Goal: Task Accomplishment & Management: Manage account settings

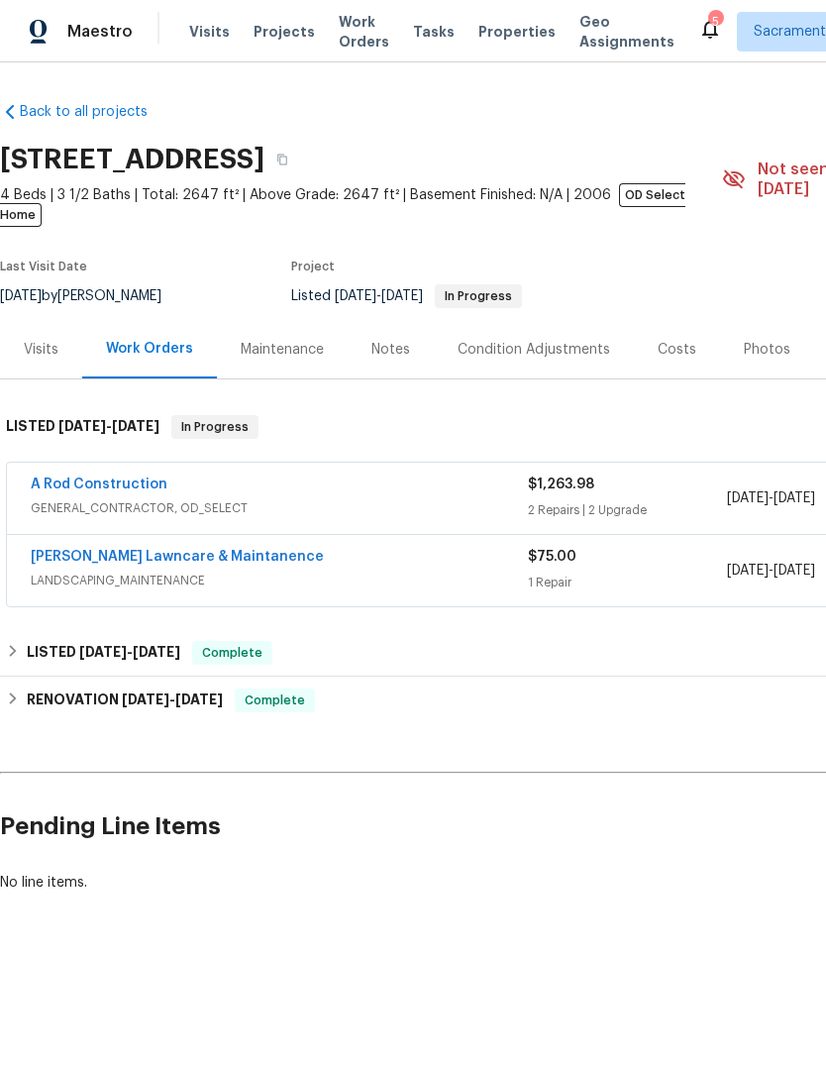
click at [104, 477] on link "A Rod Construction" at bounding box center [99, 484] width 137 height 14
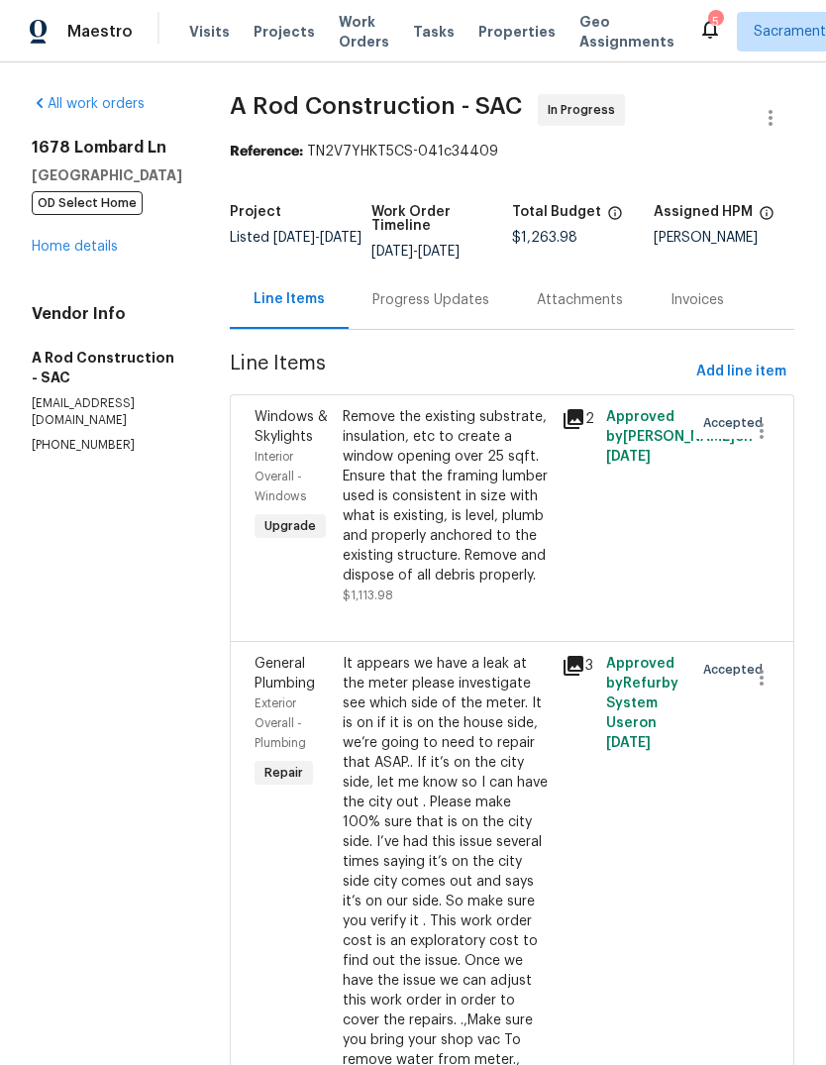
click at [708, 20] on div "5" at bounding box center [715, 22] width 14 height 20
click at [708, 22] on div "5" at bounding box center [715, 22] width 14 height 20
click at [698, 32] on icon at bounding box center [710, 29] width 24 height 24
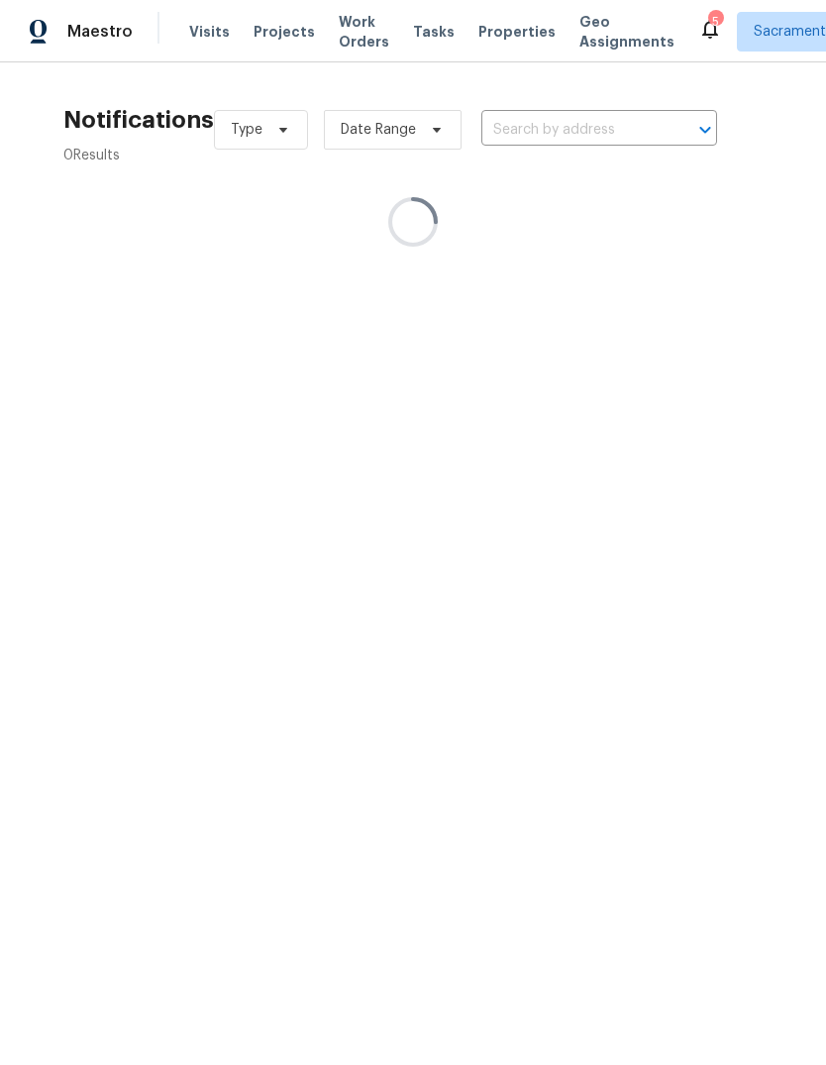
click at [698, 18] on icon at bounding box center [710, 29] width 24 height 24
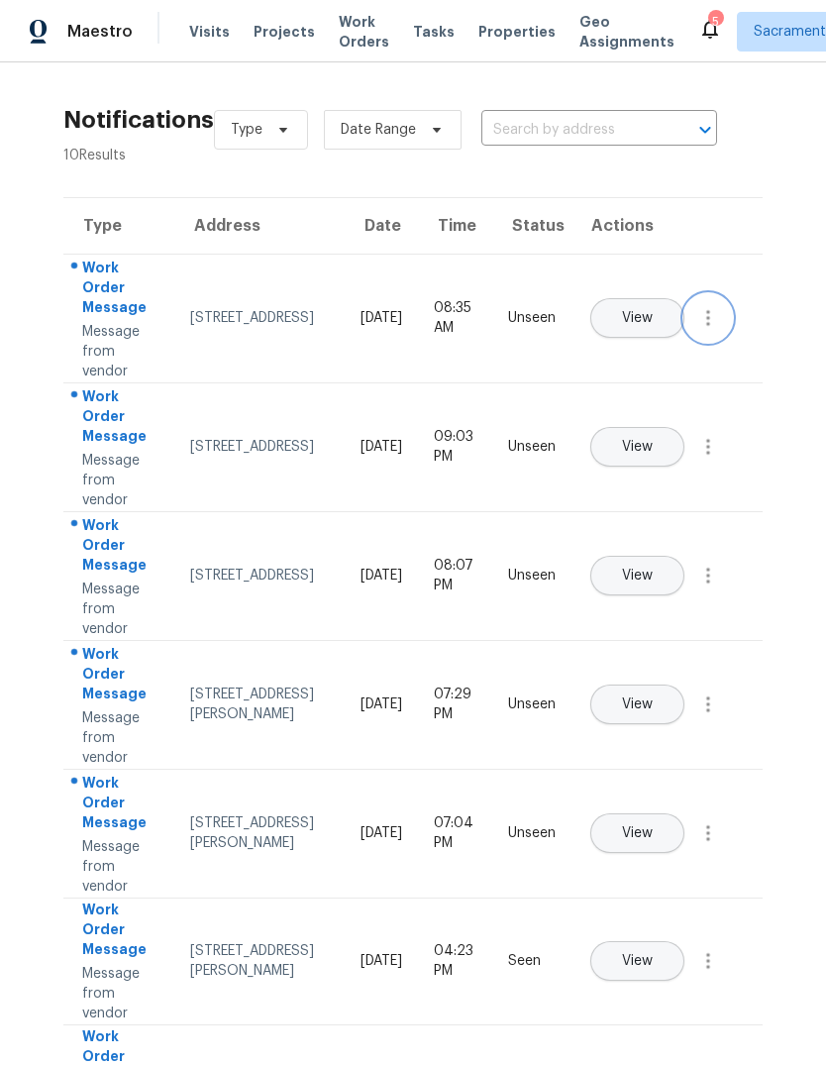
click at [708, 330] on icon "button" at bounding box center [708, 318] width 24 height 24
click at [644, 343] on div "Mark Seen" at bounding box center [595, 342] width 154 height 20
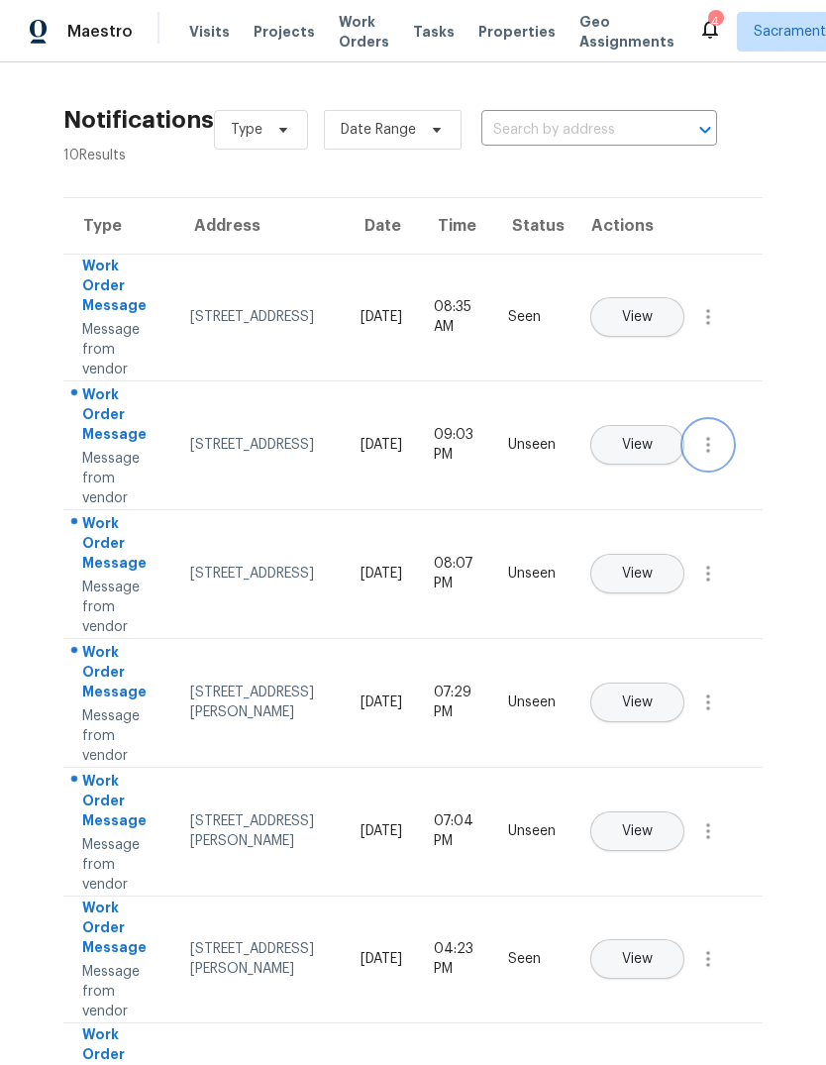
click at [696, 457] on icon "button" at bounding box center [708, 445] width 24 height 24
click at [654, 470] on div "Mark Seen" at bounding box center [595, 469] width 154 height 20
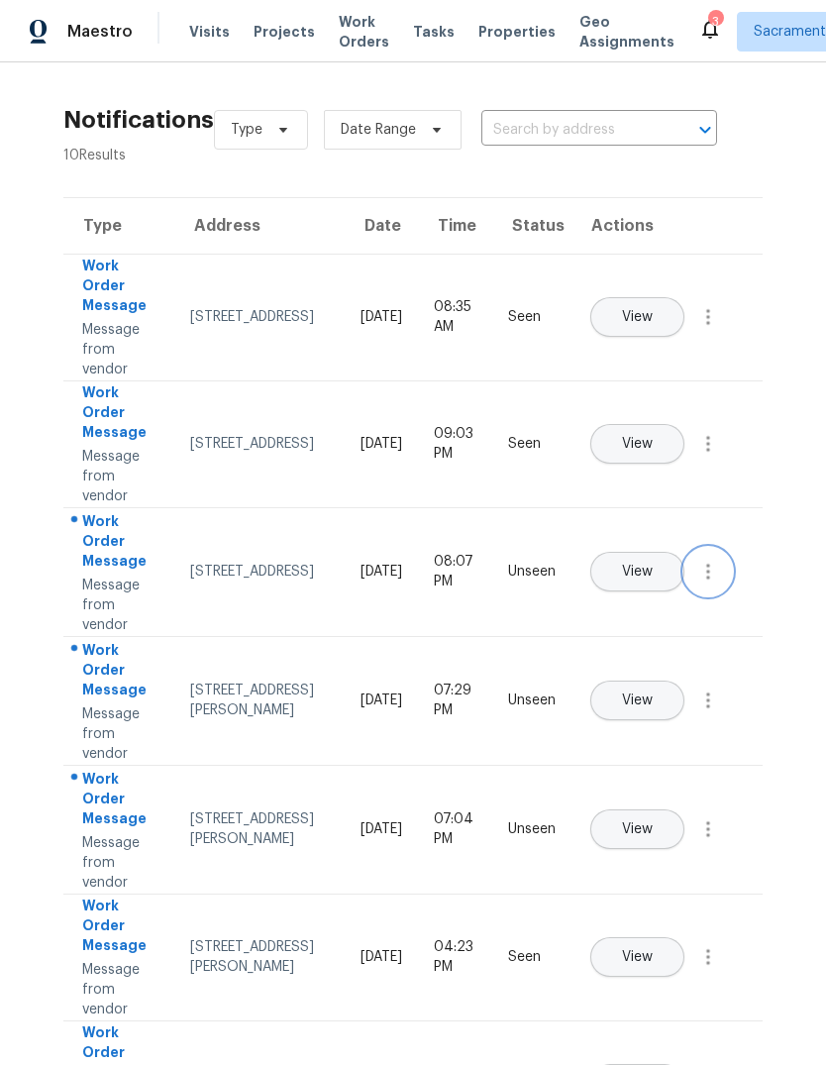
click at [712, 583] on icon "button" at bounding box center [708, 572] width 24 height 24
click at [655, 586] on div "Mark Seen" at bounding box center [595, 595] width 154 height 20
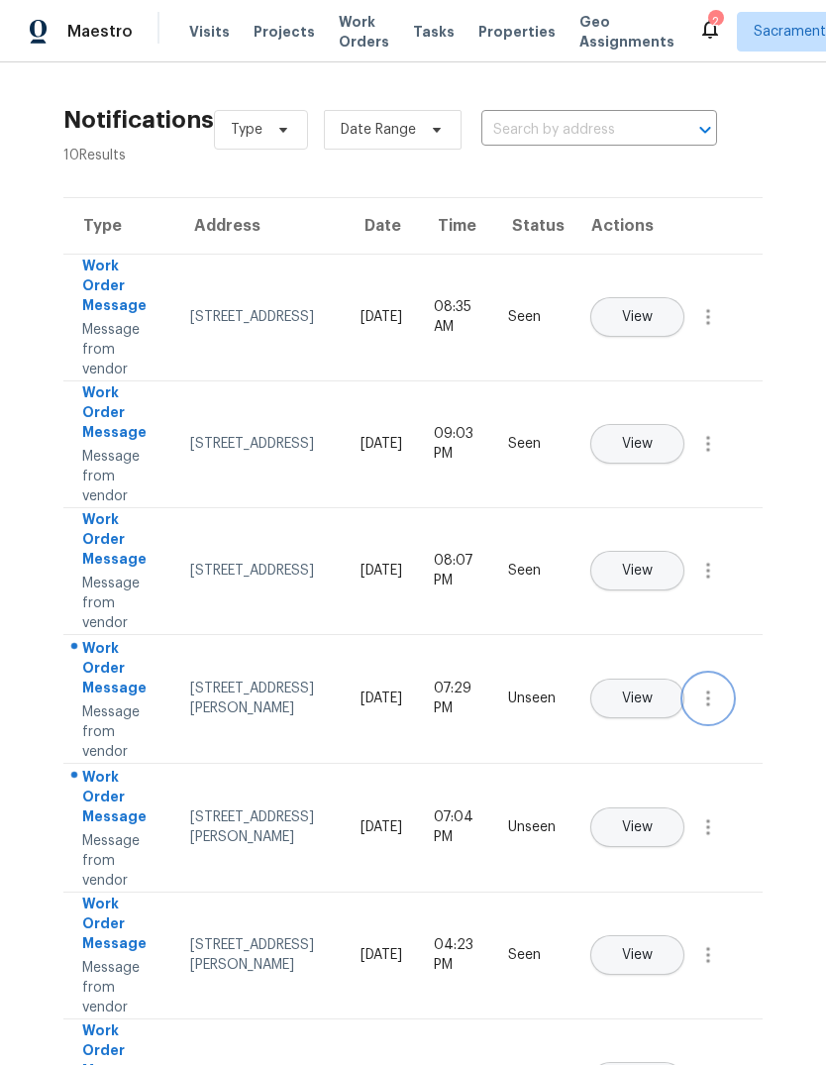
click at [705, 710] on icon "button" at bounding box center [708, 698] width 24 height 24
click at [660, 720] on div "Mark Seen" at bounding box center [595, 722] width 154 height 20
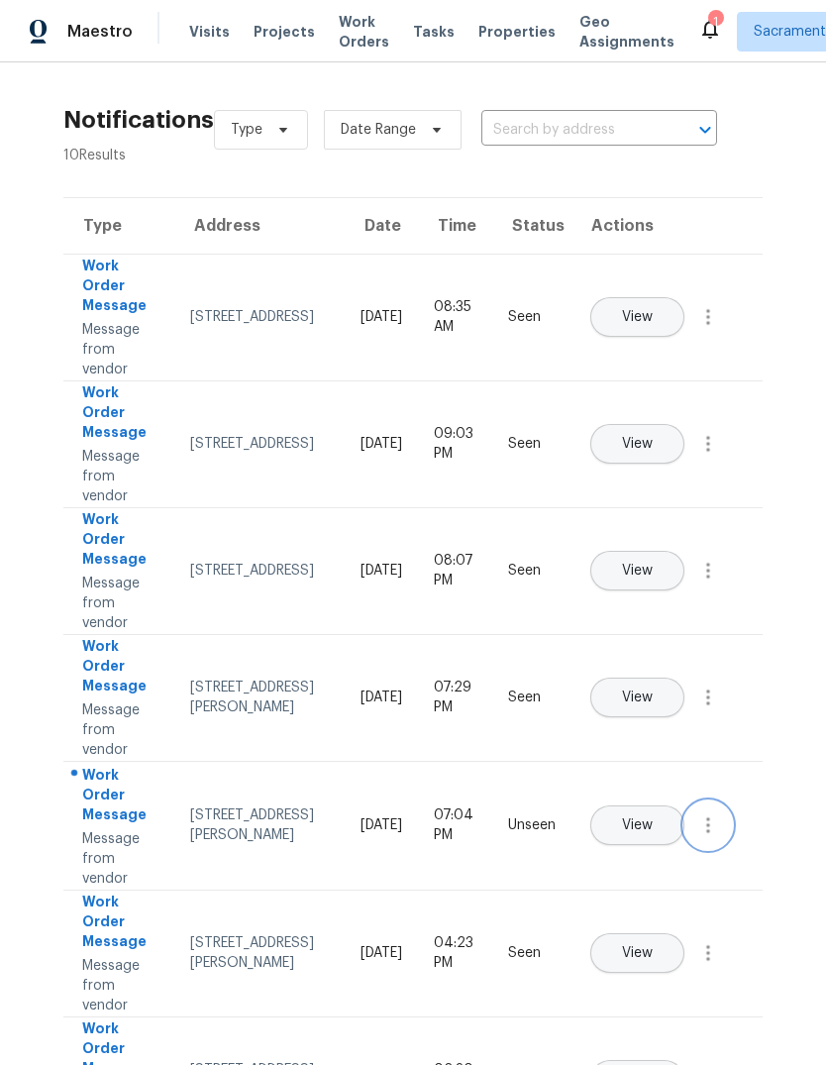
click at [708, 833] on icon "button" at bounding box center [708, 825] width 4 height 16
click at [657, 855] on div "Mark Seen" at bounding box center [595, 849] width 154 height 20
